Goal: Task Accomplishment & Management: Manage account settings

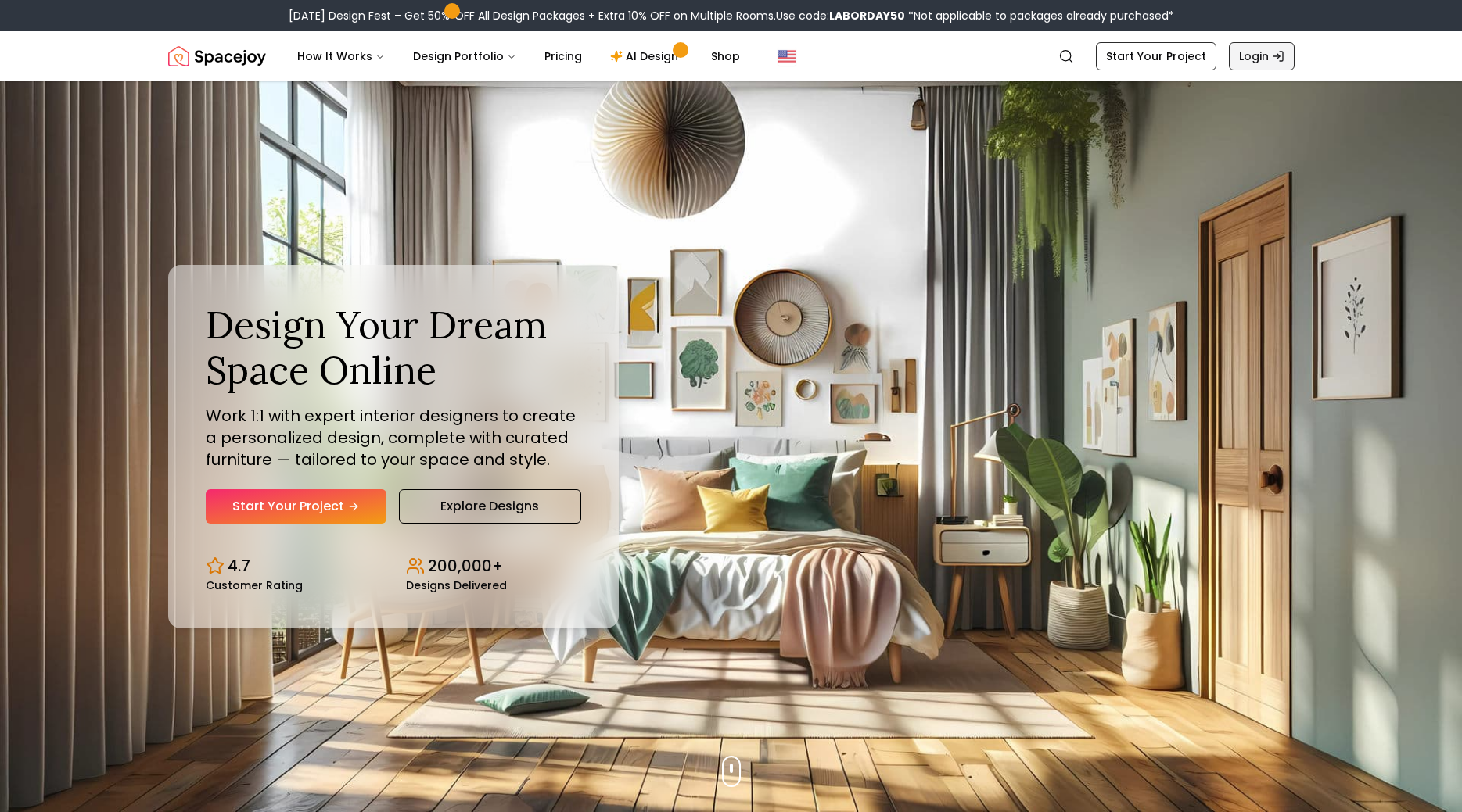
click at [1246, 58] on link "Login" at bounding box center [1262, 56] width 66 height 28
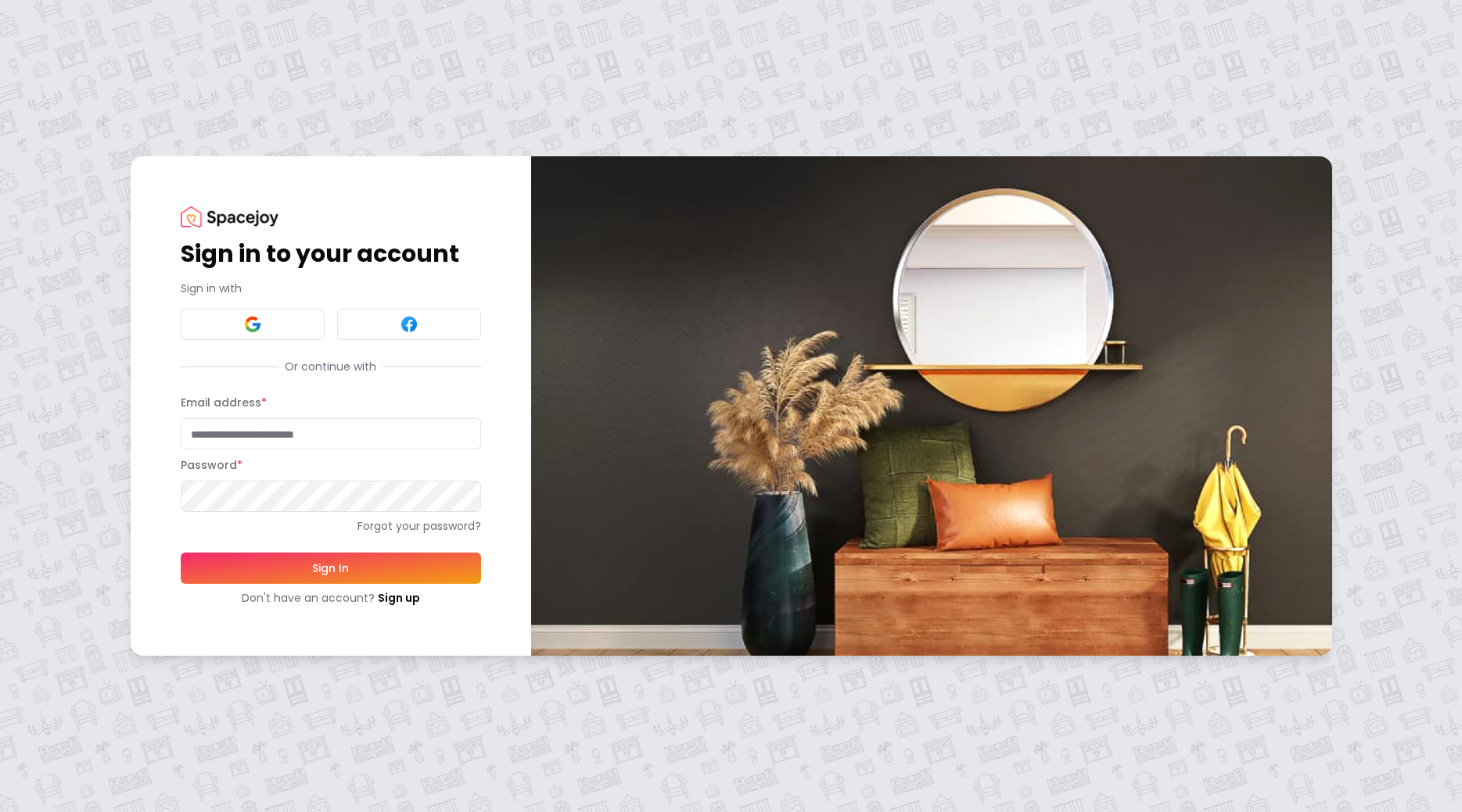
click at [306, 437] on input "Email address *" at bounding box center [331, 433] width 301 height 31
type input "**********"
click at [181, 553] on button "Sign In" at bounding box center [331, 568] width 301 height 31
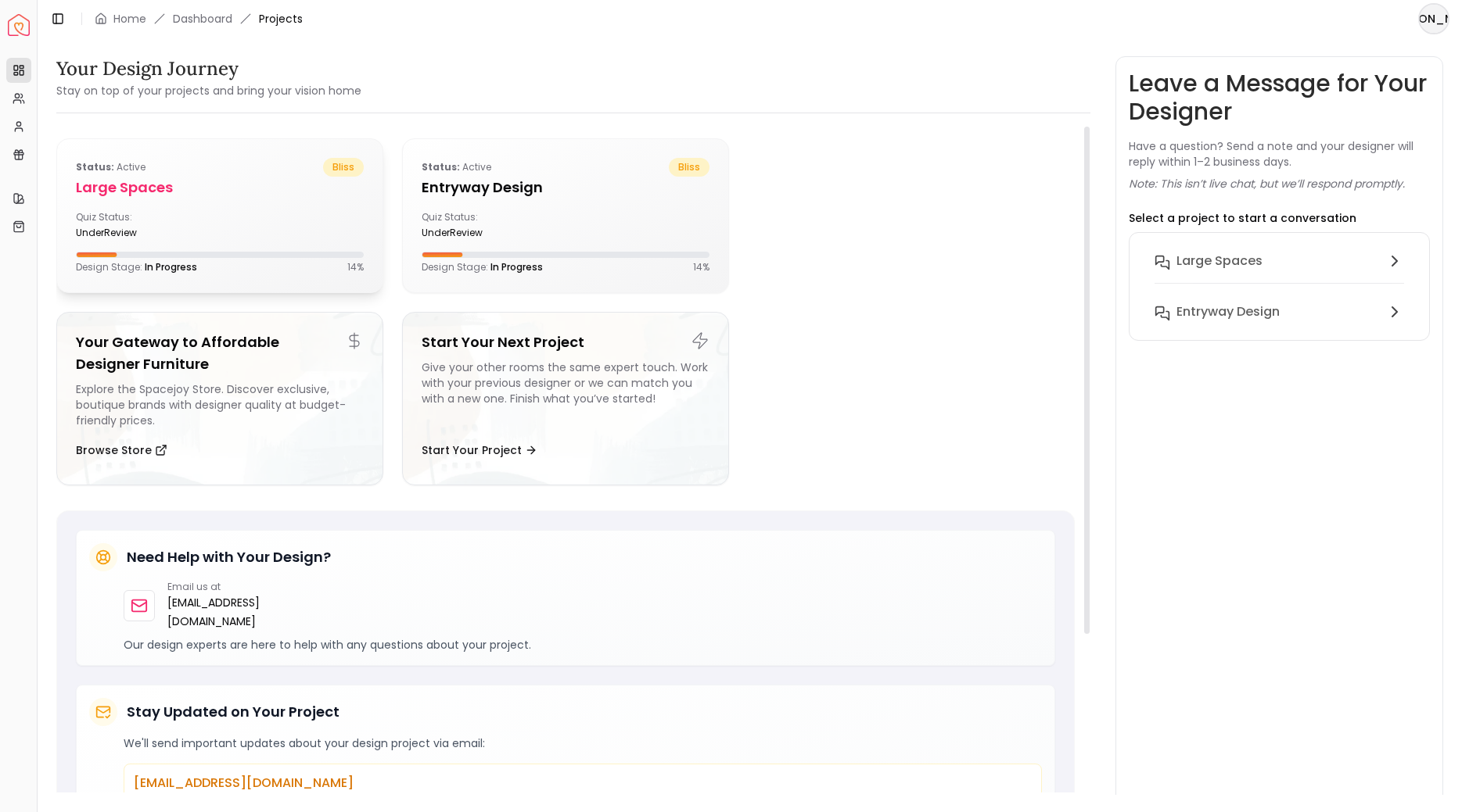
click at [322, 245] on div "Status: active bliss Large Spaces Quiz Status: underReview Design Stage: In Pro…" at bounding box center [220, 215] width 326 height 153
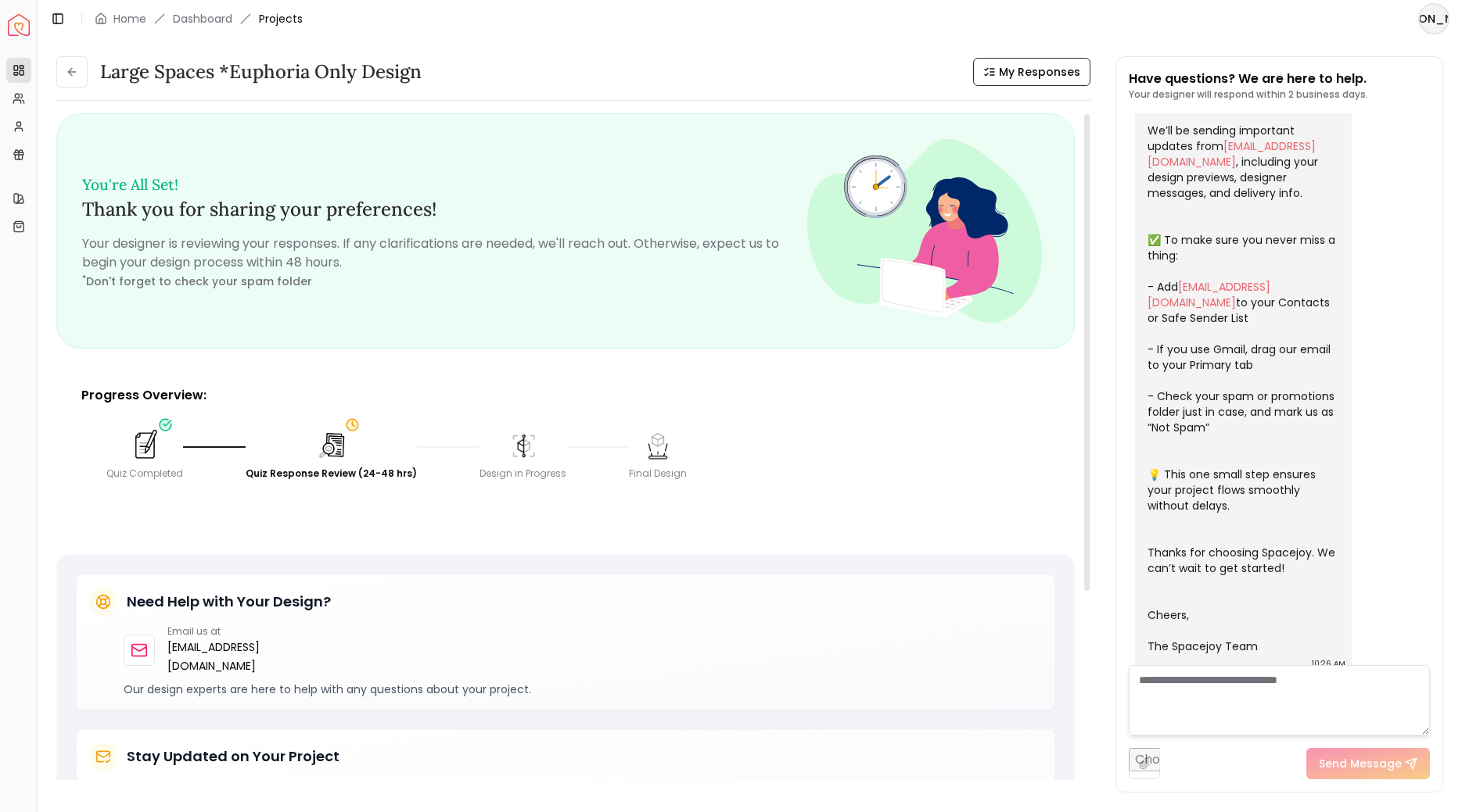
click at [135, 451] on img at bounding box center [144, 446] width 35 height 35
click at [135, 440] on img at bounding box center [144, 446] width 35 height 35
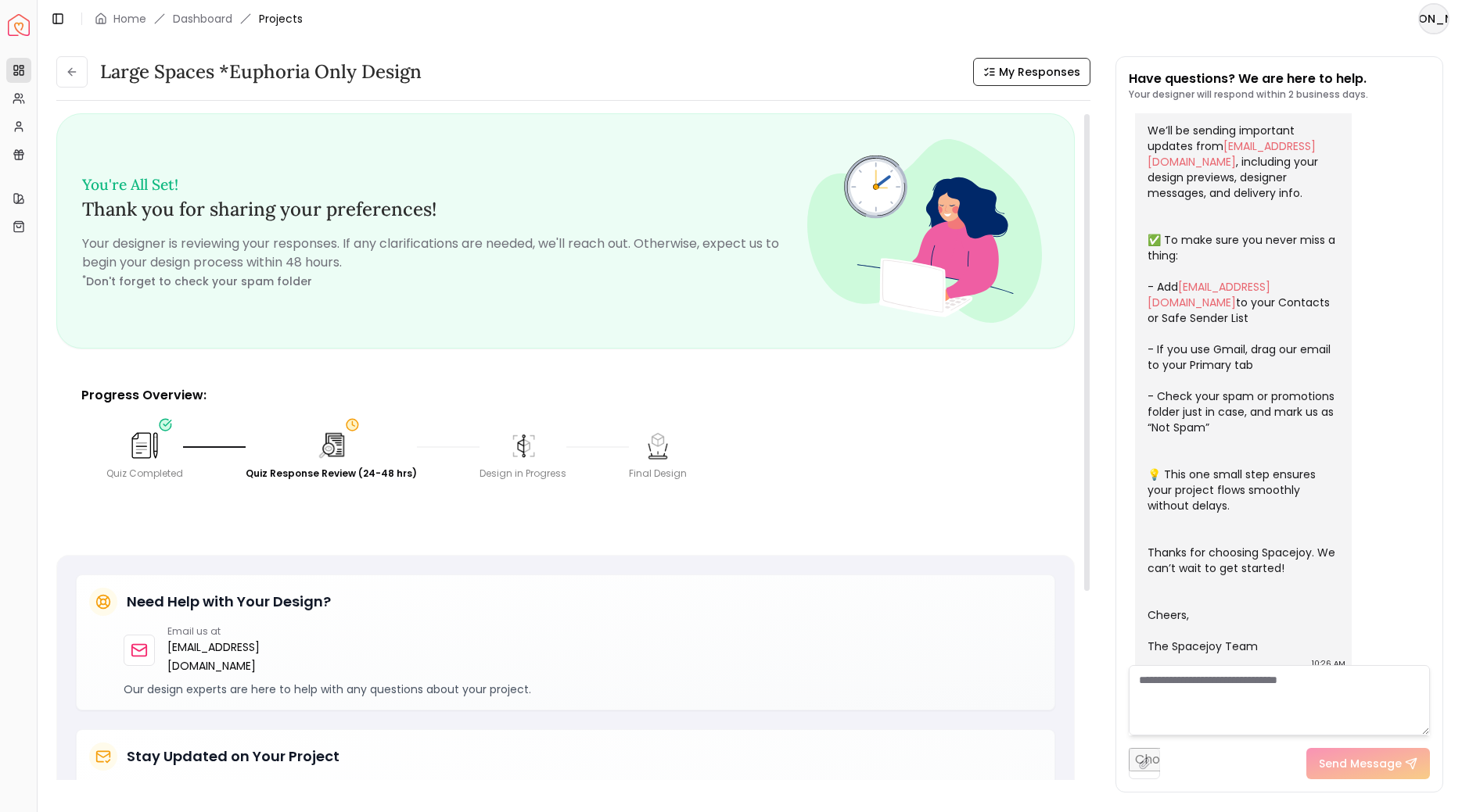
click at [135, 440] on img at bounding box center [144, 446] width 35 height 35
click at [1019, 88] on div "Large Spaces *Euphoria Only design My Responses Large Spaces *Euphoria Only des…" at bounding box center [573, 424] width 1034 height 736
click at [1020, 73] on span "My Responses" at bounding box center [1039, 72] width 81 height 16
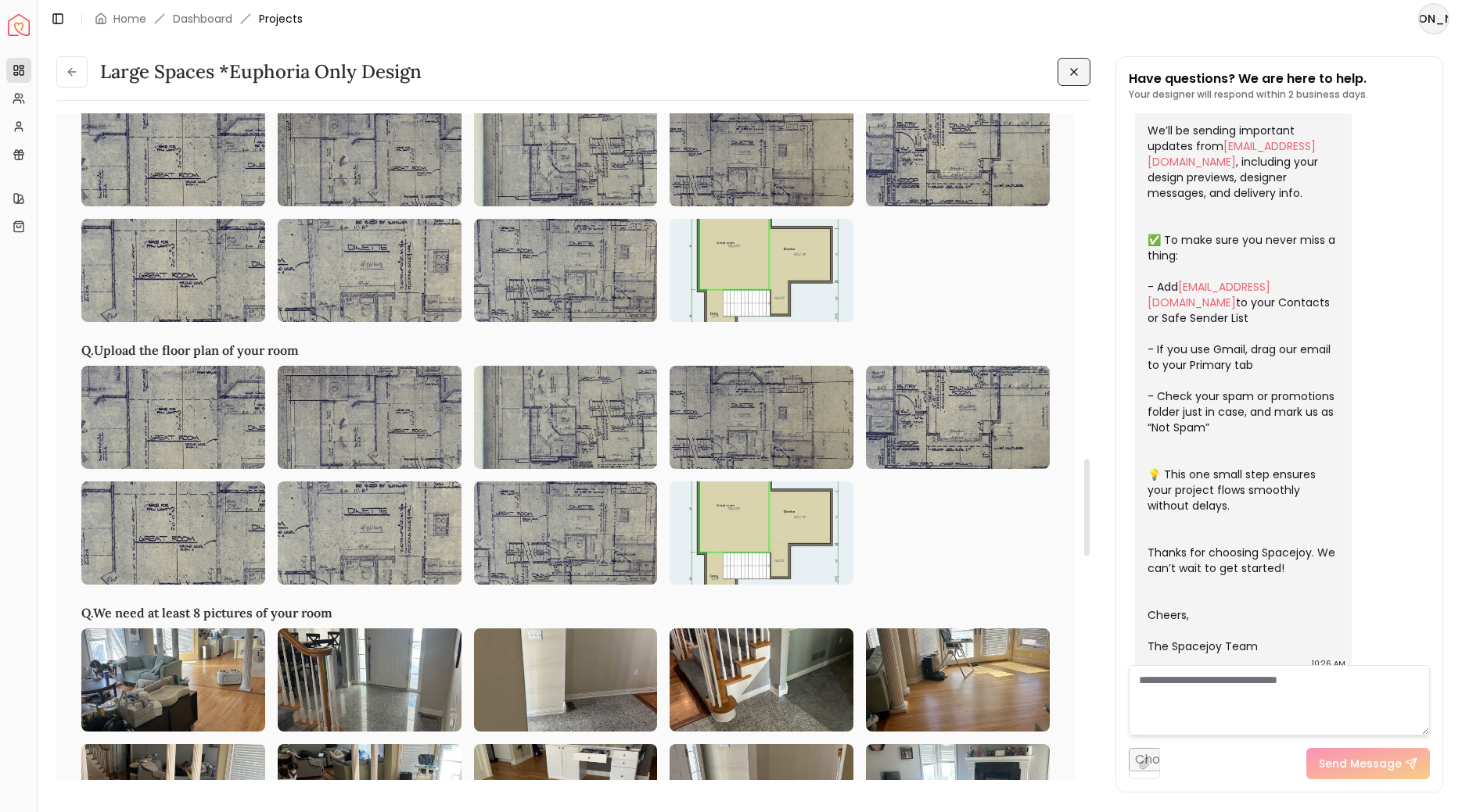
scroll to position [2158, 0]
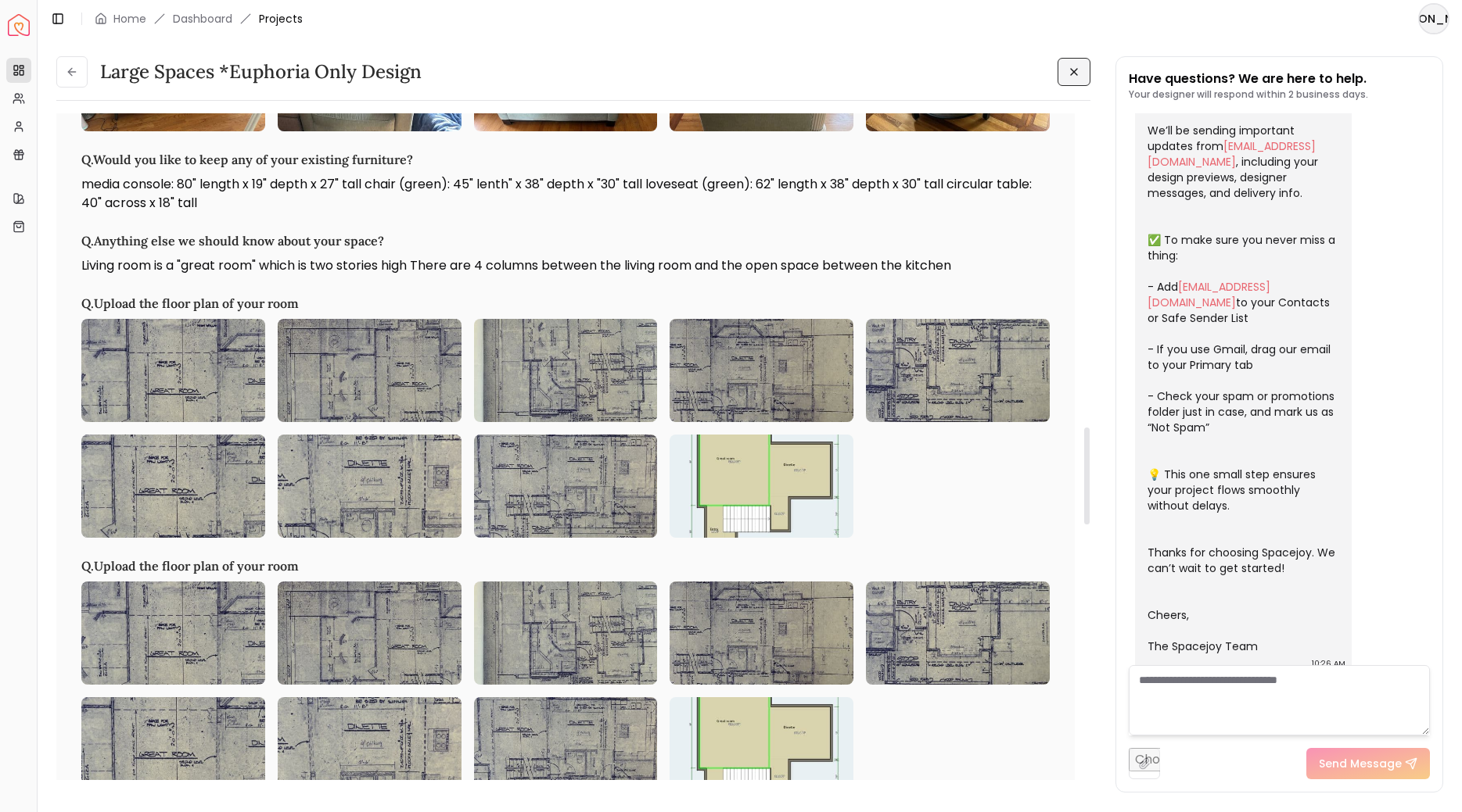
click at [807, 471] on img at bounding box center [762, 486] width 184 height 103
